Goal: Information Seeking & Learning: Learn about a topic

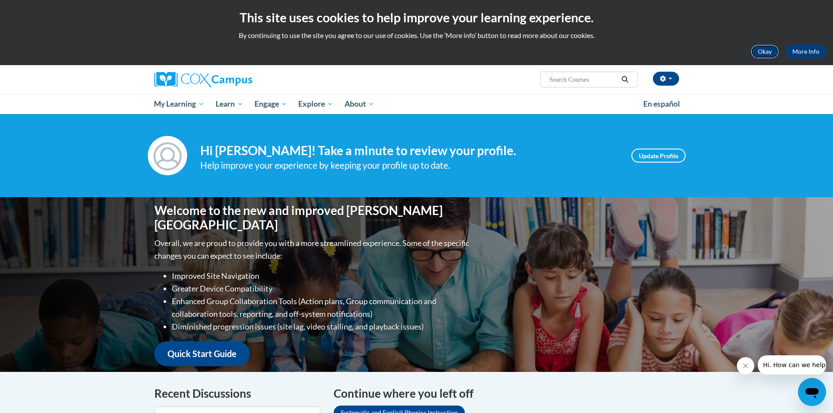
click at [769, 50] on button "Okay" at bounding box center [765, 52] width 28 height 14
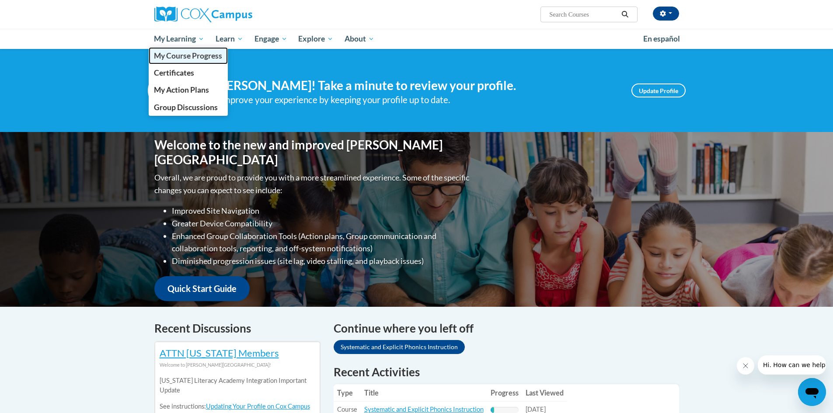
click at [190, 54] on span "My Course Progress" at bounding box center [188, 55] width 68 height 9
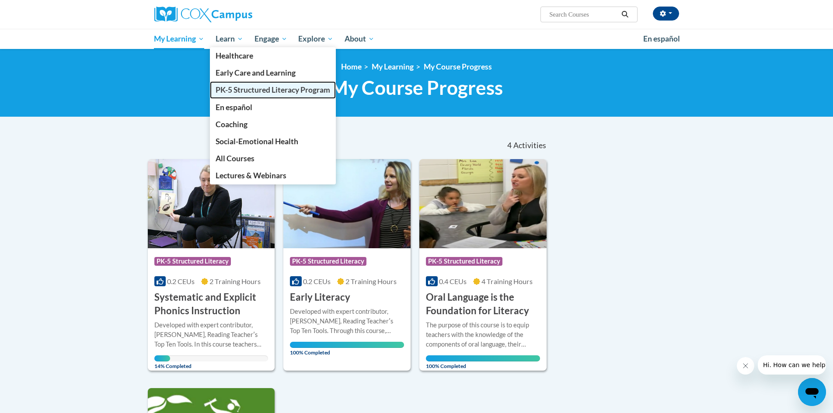
click at [270, 93] on span "PK-5 Structured Literacy Program" at bounding box center [273, 89] width 115 height 9
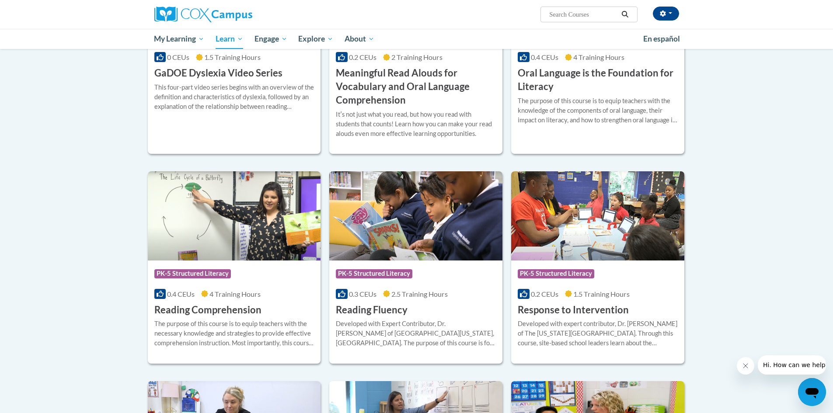
scroll to position [787, 0]
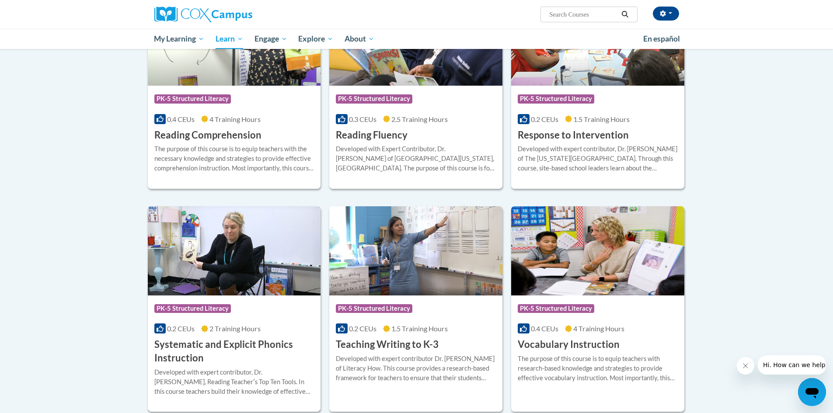
click at [241, 341] on h3 "Systematic and Explicit Phonics Instruction" at bounding box center [234, 351] width 160 height 27
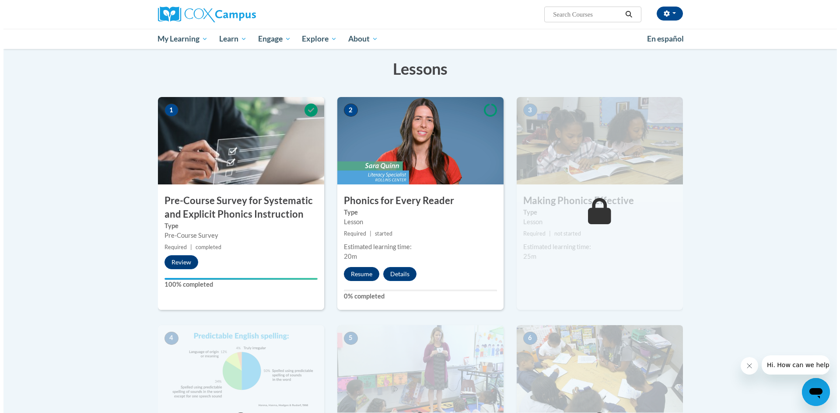
scroll to position [175, 0]
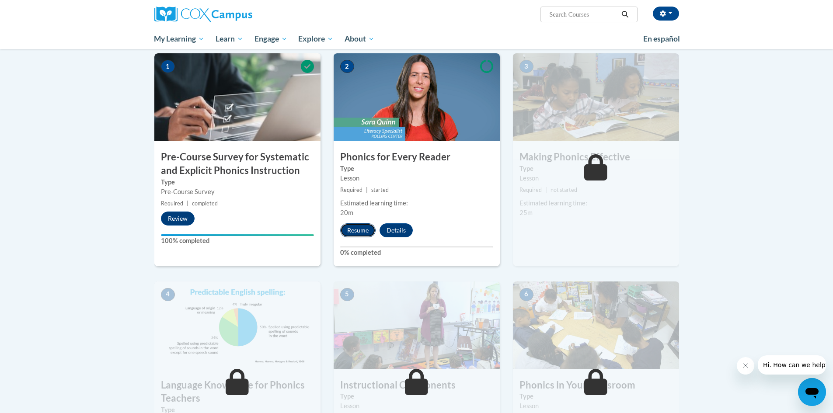
click at [362, 232] on button "Resume" at bounding box center [357, 230] width 35 height 14
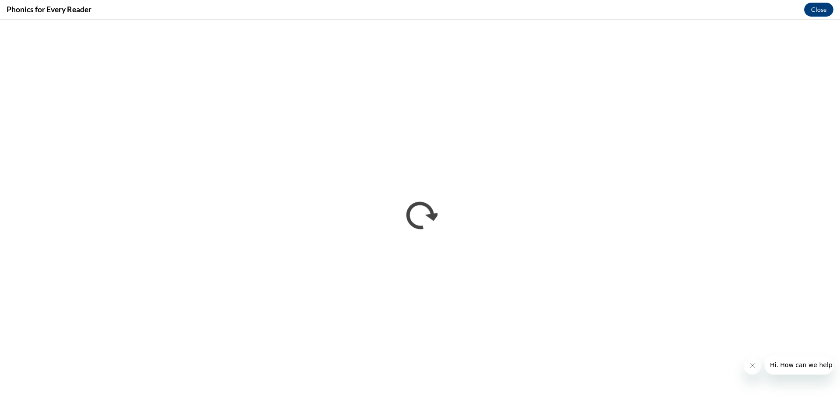
scroll to position [0, 0]
